Goal: Task Accomplishment & Management: Manage account settings

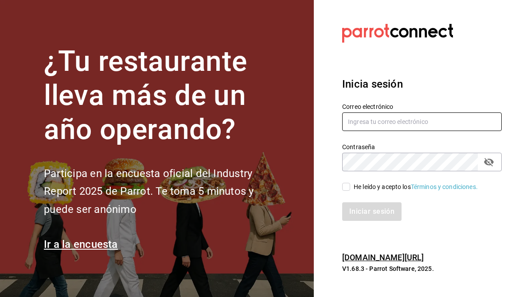
click at [448, 123] on input "text" at bounding box center [421, 121] width 159 height 19
type input "[EMAIL_ADDRESS][DOMAIN_NAME]"
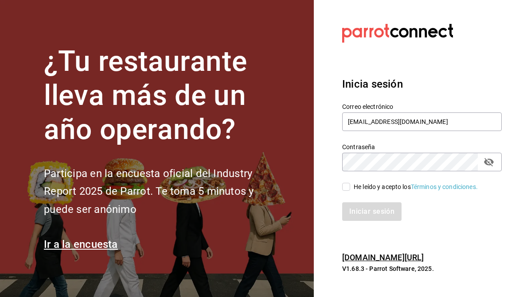
click at [349, 187] on input "He leído y acepto los Términos y condiciones." at bounding box center [346, 187] width 8 height 8
checkbox input "true"
click at [375, 212] on button "Iniciar sesión" at bounding box center [372, 211] width 60 height 19
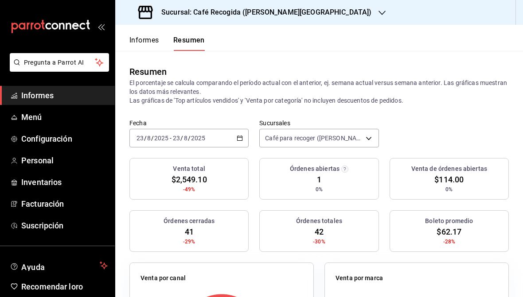
click at [174, 16] on font "Sucursal: Café Recogida ([PERSON_NAME][GEOGRAPHIC_DATA])" at bounding box center [266, 12] width 210 height 8
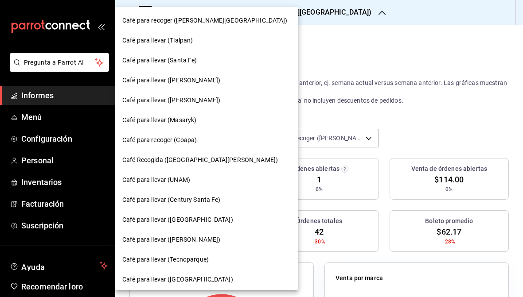
click at [40, 174] on div at bounding box center [261, 148] width 523 height 297
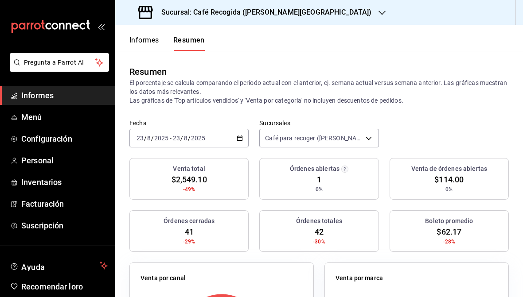
click at [27, 163] on font "Personal" at bounding box center [37, 160] width 32 height 9
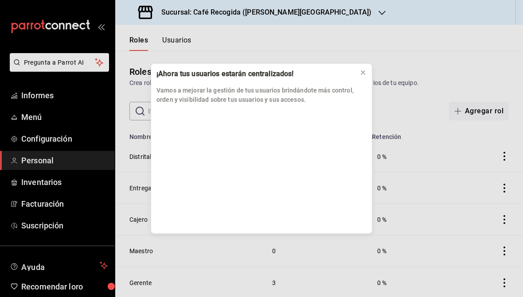
click at [363, 78] on button at bounding box center [363, 73] width 14 height 14
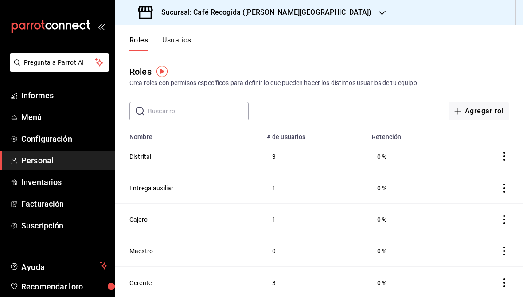
click at [275, 16] on font "Sucursal: Café Recogida ([PERSON_NAME][GEOGRAPHIC_DATA])" at bounding box center [266, 12] width 210 height 8
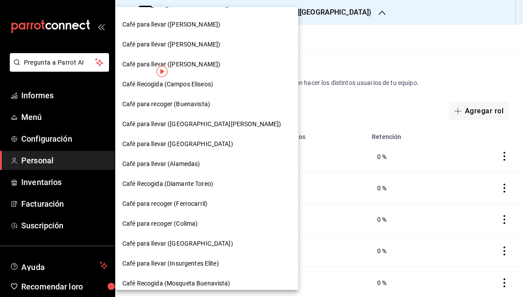
scroll to position [315, 0]
click at [138, 128] on div "Café para llevar ([GEOGRAPHIC_DATA][PERSON_NAME])" at bounding box center [206, 124] width 183 height 20
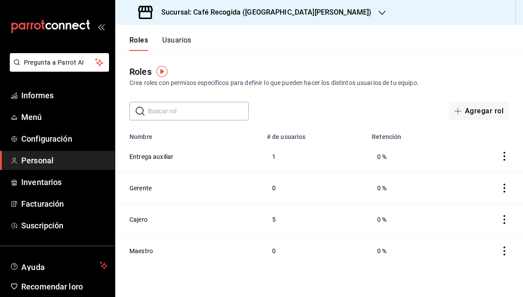
click at [478, 214] on td at bounding box center [486, 219] width 71 height 31
click at [147, 220] on font "Cajero" at bounding box center [138, 219] width 18 height 7
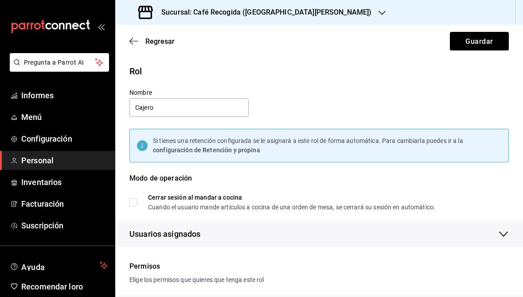
click at [129, 48] on div "Regresar Guardar" at bounding box center [318, 41] width 407 height 33
click at [136, 43] on icon "button" at bounding box center [133, 41] width 9 height 8
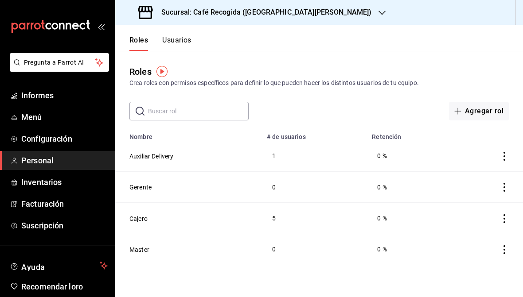
click at [171, 43] on font "Usuarios" at bounding box center [176, 40] width 29 height 8
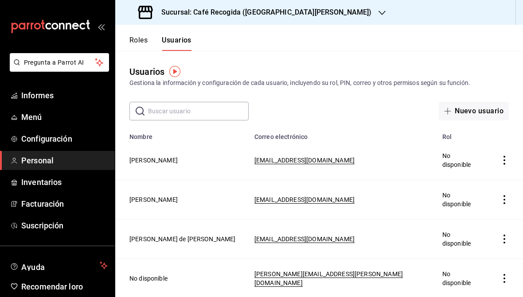
click at [157, 115] on input "text" at bounding box center [198, 111] width 101 height 18
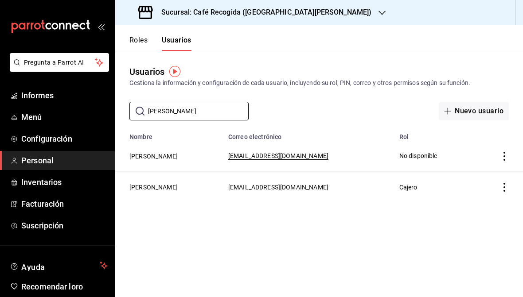
type input "[PERSON_NAME]"
click at [501, 188] on icon "actions" at bounding box center [504, 187] width 9 height 9
click at [386, 256] on div at bounding box center [261, 148] width 523 height 297
click at [174, 195] on td "[PERSON_NAME]" at bounding box center [169, 187] width 108 height 31
click at [165, 190] on button "[PERSON_NAME]" at bounding box center [153, 187] width 48 height 9
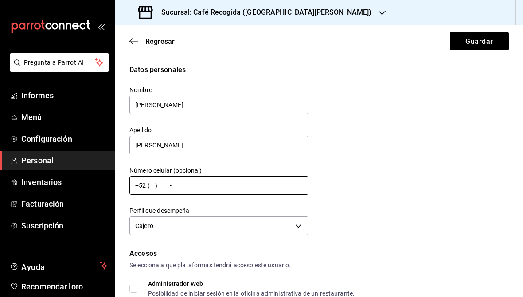
click at [243, 186] on input "+52 (__) ____-____" at bounding box center [218, 185] width 179 height 19
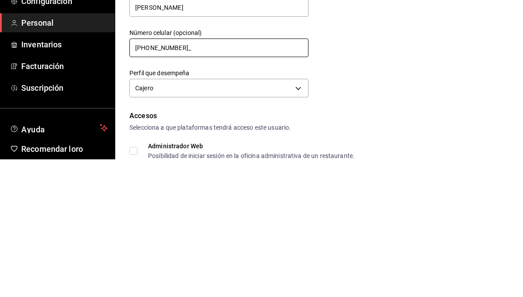
type input "[PHONE_NUMBER]"
click at [286, 79] on body "Pregunta a Parrot AI Informes Menú Configuración Personal Inventarios Facturaci…" at bounding box center [261, 148] width 523 height 297
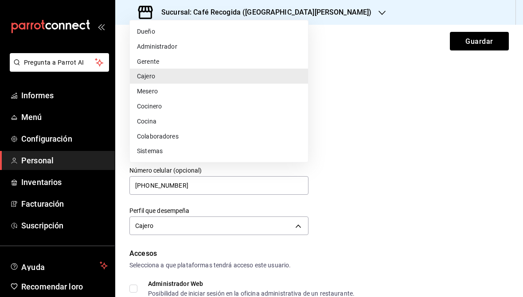
click at [341, 150] on div at bounding box center [261, 148] width 523 height 297
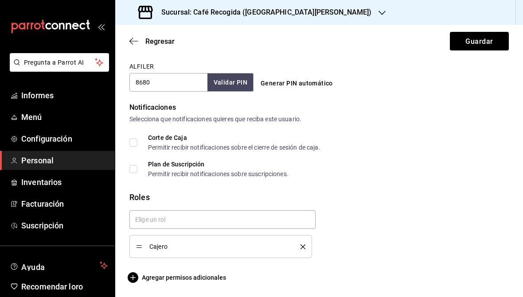
scroll to position [413, 0]
click at [241, 218] on input "text" at bounding box center [222, 219] width 186 height 19
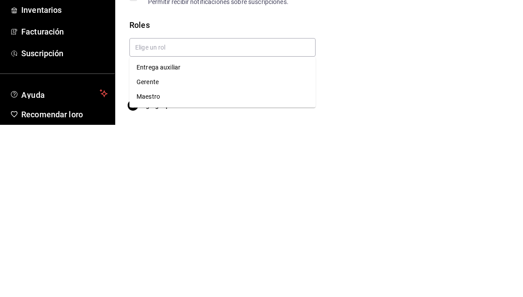
click at [361, 203] on div "Cajero" at bounding box center [315, 230] width 386 height 55
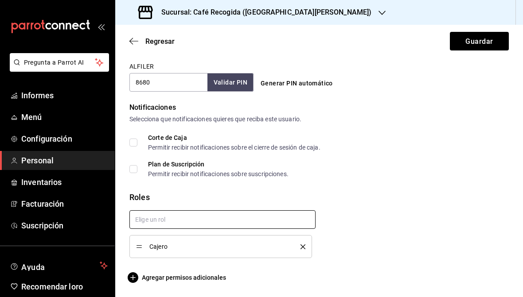
click at [214, 221] on input "text" at bounding box center [222, 219] width 186 height 19
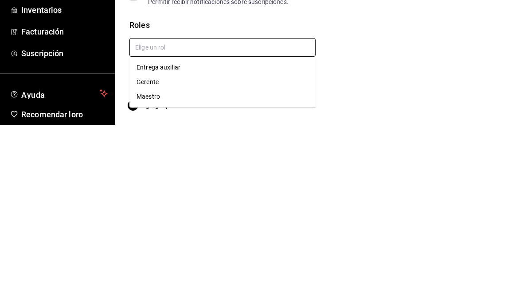
click at [165, 247] on li "Gerente" at bounding box center [222, 254] width 186 height 15
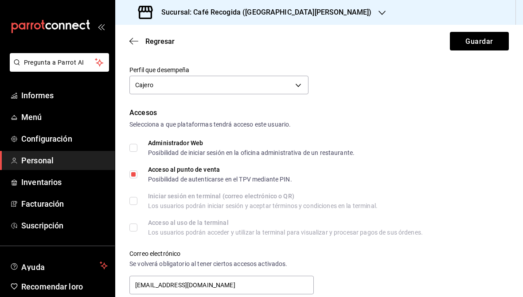
scroll to position [136, 0]
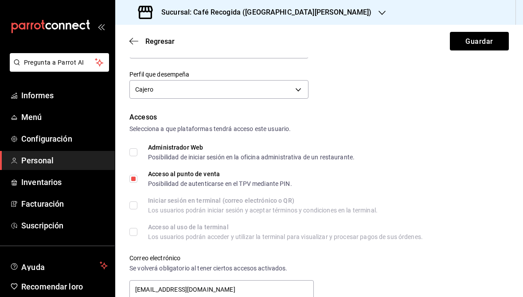
click at [291, 89] on body "Pregunta a Parrot AI Informes Menú Configuración Personal Inventarios Facturaci…" at bounding box center [261, 148] width 523 height 297
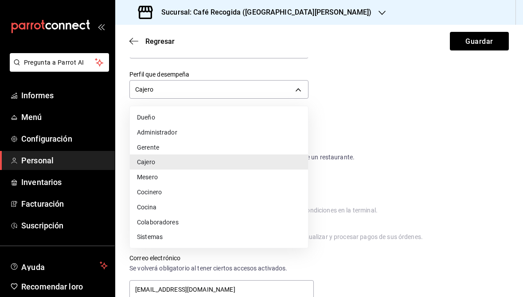
click at [484, 43] on div at bounding box center [261, 148] width 523 height 297
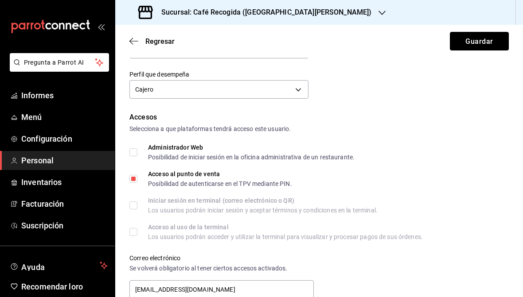
click at [491, 44] on font "Guardar" at bounding box center [478, 41] width 27 height 8
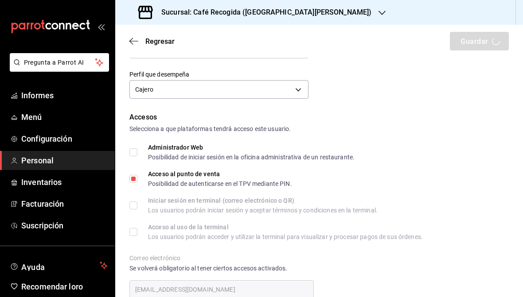
click at [295, 96] on body "Pregunta a Parrot AI Informes Menú Configuración Personal Inventarios Facturaci…" at bounding box center [261, 148] width 523 height 297
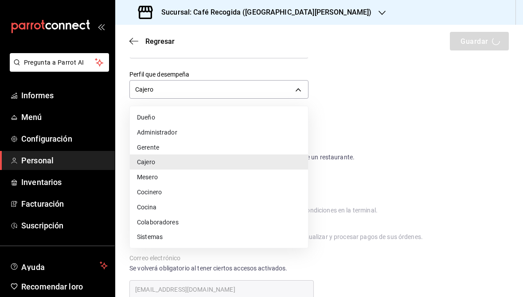
click at [260, 147] on li "Gerente" at bounding box center [219, 147] width 178 height 15
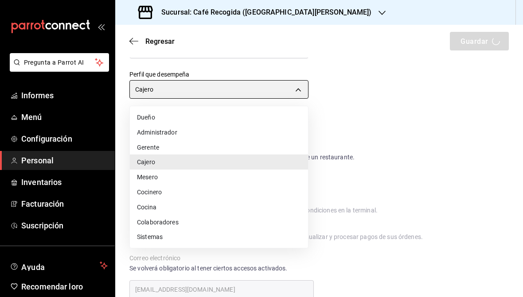
type input "MANAGER"
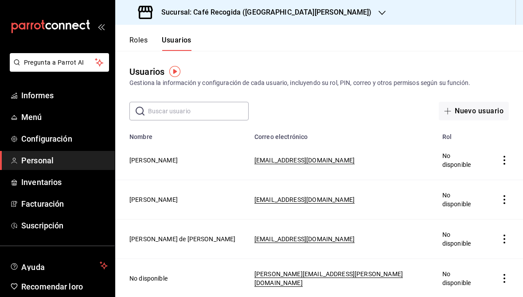
click at [517, 150] on td "Tabla de empleados" at bounding box center [506, 160] width 34 height 39
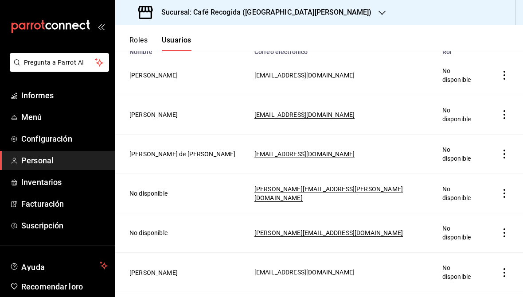
scroll to position [82, 0]
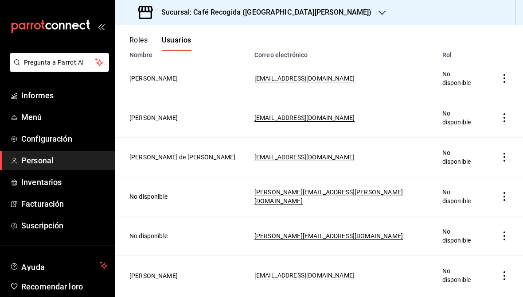
click at [461, 138] on td "No disponible" at bounding box center [463, 156] width 52 height 39
click at [202, 153] on button "[PERSON_NAME] de [PERSON_NAME]" at bounding box center [182, 157] width 106 height 9
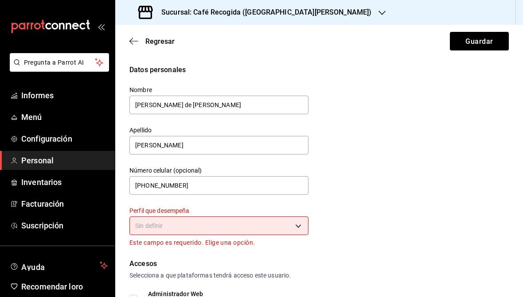
click at [280, 105] on input "[PERSON_NAME] de [PERSON_NAME]" at bounding box center [218, 105] width 179 height 19
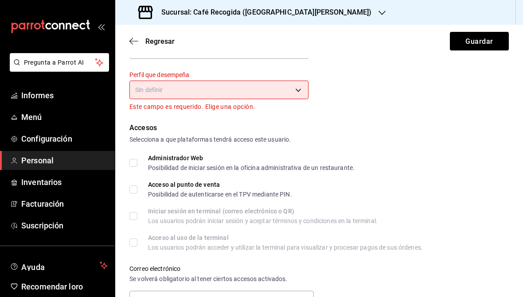
scroll to position [136, 0]
click at [308, 96] on body "Pregunta a Parrot AI Informes Menú Configuración Personal Inventarios Facturaci…" at bounding box center [261, 148] width 523 height 297
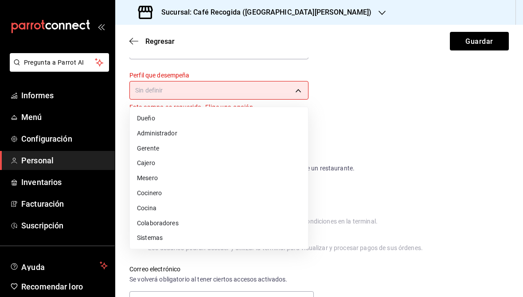
click at [211, 152] on li "Gerente" at bounding box center [219, 148] width 178 height 15
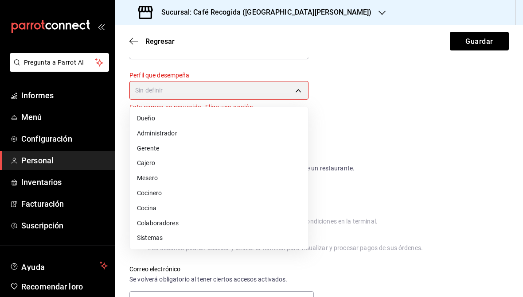
type input "MANAGER"
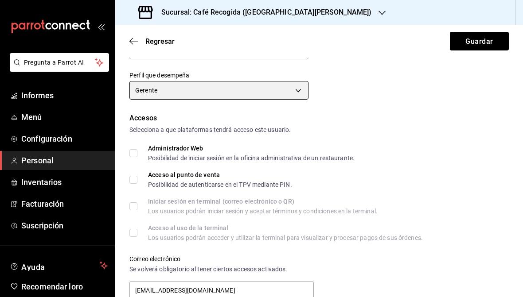
scroll to position [213, 0]
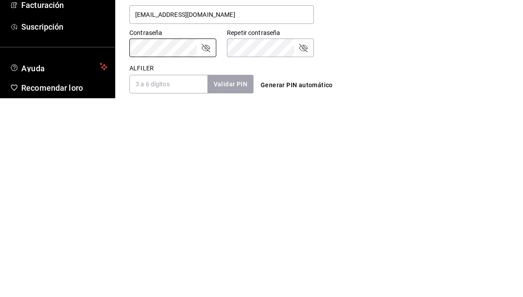
click at [395, 217] on div "Contraseña Contraseña Repetir contraseña Repetir contraseña" at bounding box center [314, 236] width 390 height 39
click at [187, 274] on input "ALFILER" at bounding box center [168, 283] width 78 height 19
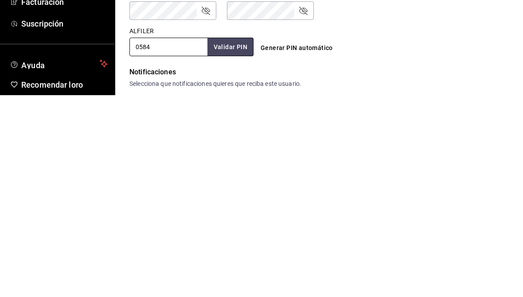
scroll to position [249, 0]
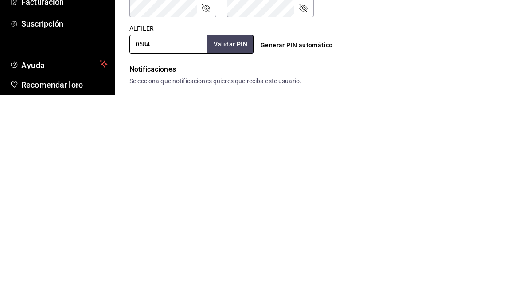
type input "0584"
click at [245, 243] on font "Validar PIN" at bounding box center [230, 246] width 34 height 7
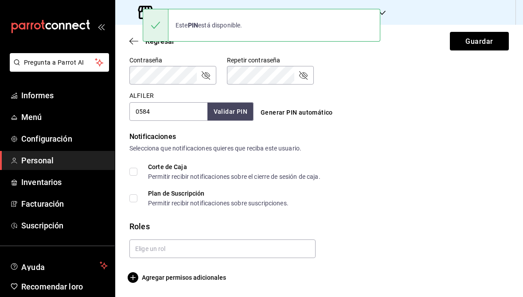
scroll to position [384, 0]
click at [220, 250] on input "text" at bounding box center [222, 249] width 186 height 19
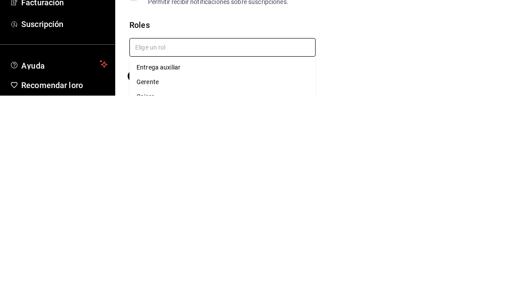
click at [166, 276] on li "Gerente" at bounding box center [222, 283] width 186 height 15
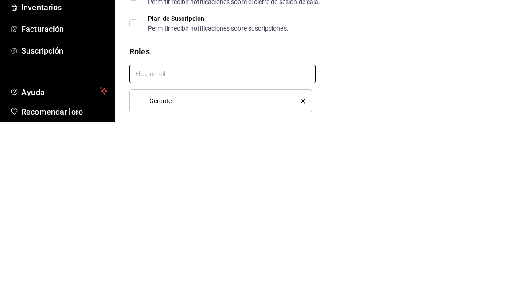
checkbox input "true"
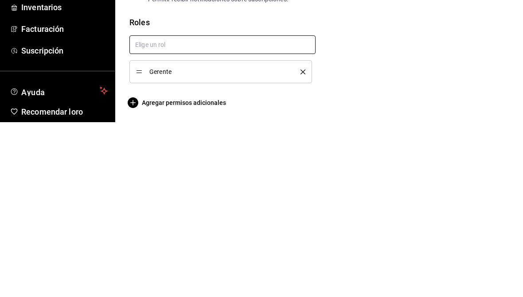
scroll to position [413, 0]
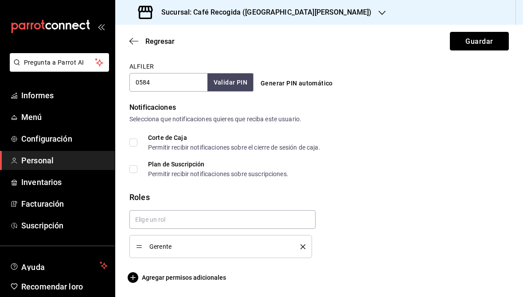
click at [490, 42] on font "Guardar" at bounding box center [478, 41] width 27 height 8
